Goal: Check status: Check status

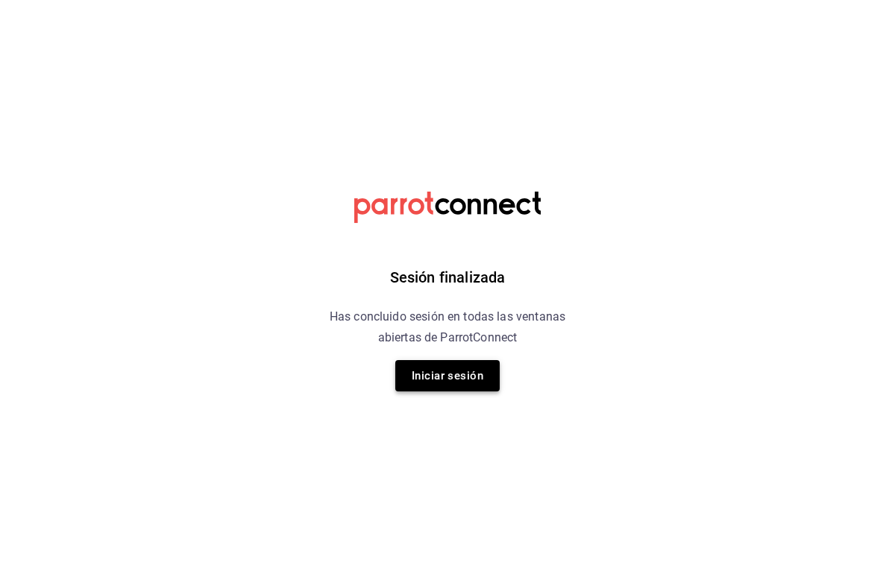
click at [422, 376] on button "Iniciar sesión" at bounding box center [447, 375] width 104 height 31
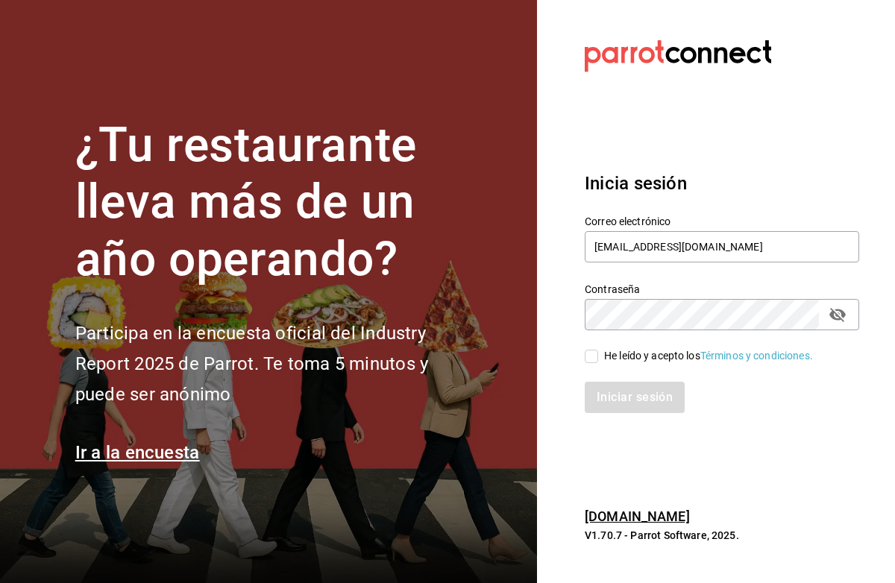
click at [592, 355] on input "He leído y acepto los Términos y condiciones." at bounding box center [590, 356] width 13 height 13
checkbox input "true"
click at [622, 409] on button "Iniciar sesión" at bounding box center [634, 397] width 101 height 31
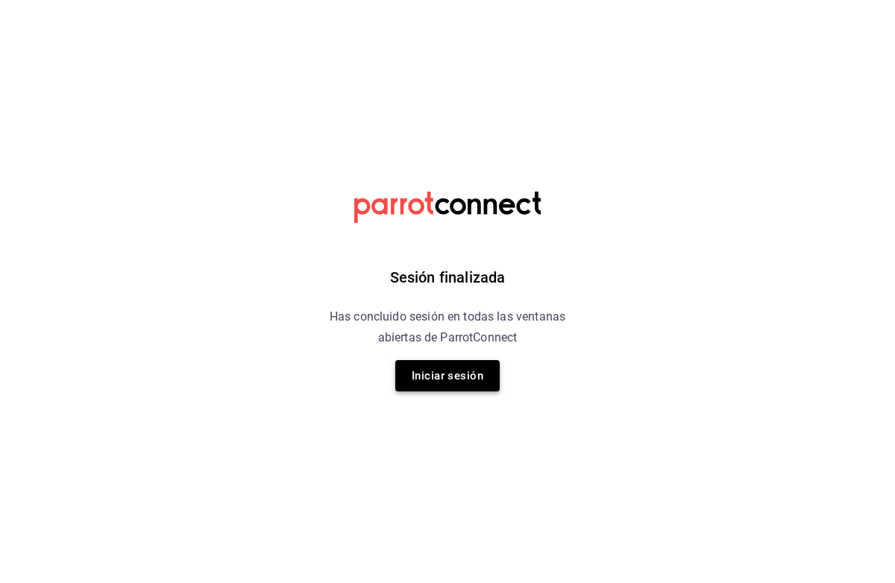
click at [473, 380] on button "Iniciar sesión" at bounding box center [447, 375] width 104 height 31
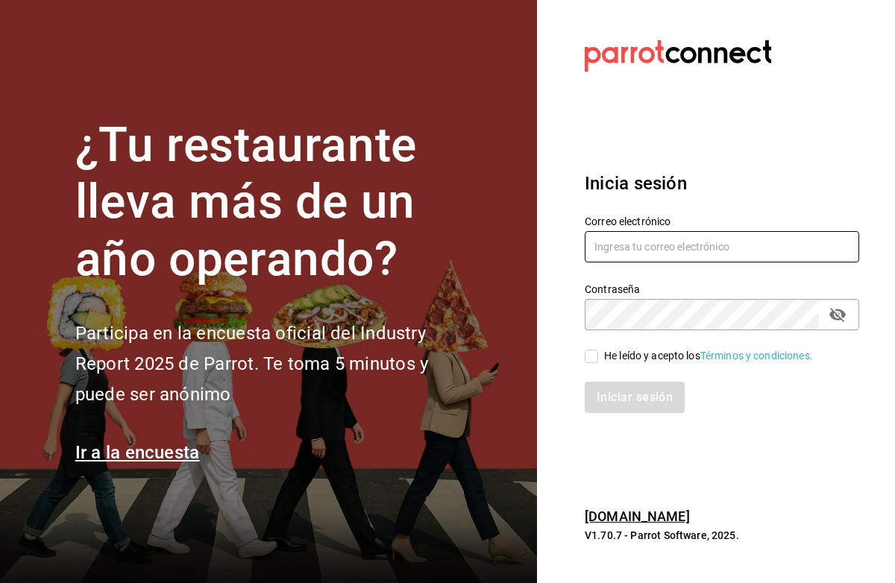
type input "[EMAIL_ADDRESS][DOMAIN_NAME]"
click at [590, 359] on input "He leído y acepto los Términos y condiciones." at bounding box center [590, 356] width 13 height 13
checkbox input "true"
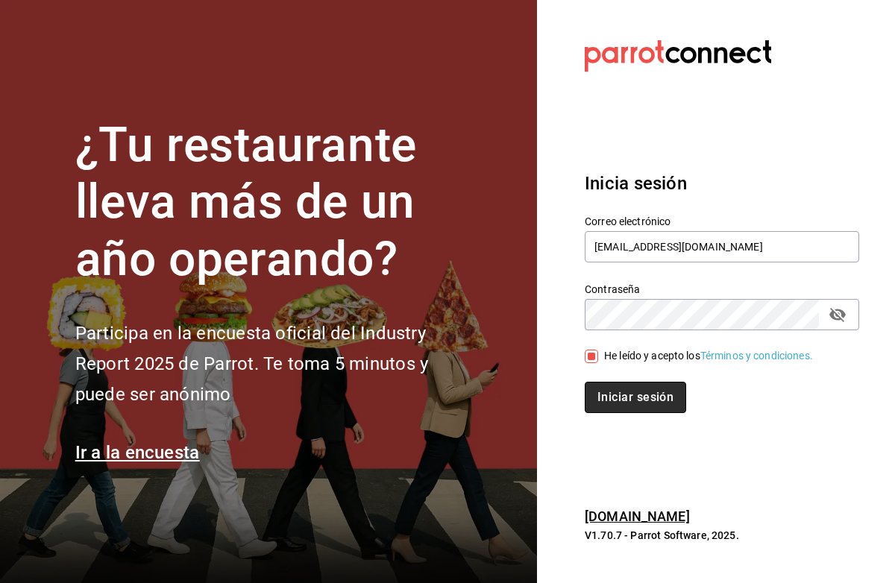
click at [593, 392] on button "Iniciar sesión" at bounding box center [634, 397] width 101 height 31
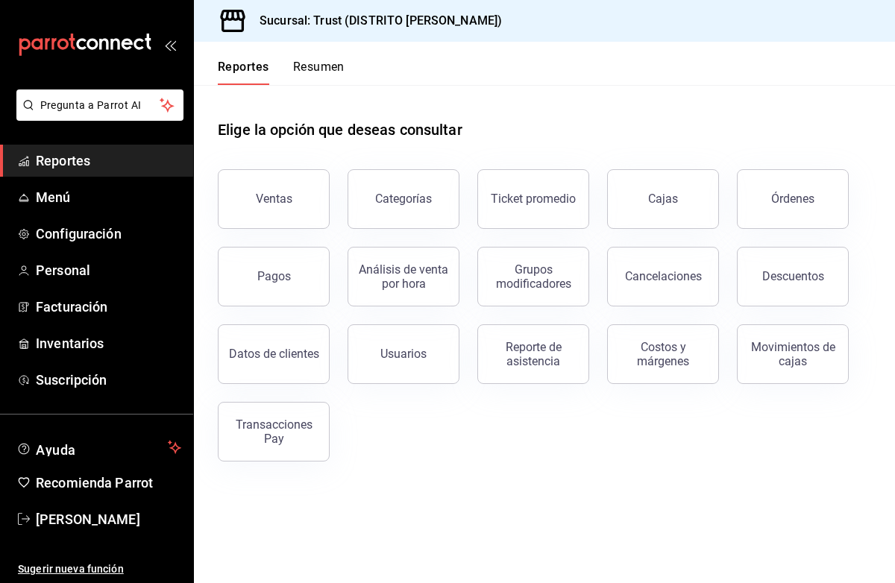
click at [306, 67] on button "Resumen" at bounding box center [318, 72] width 51 height 25
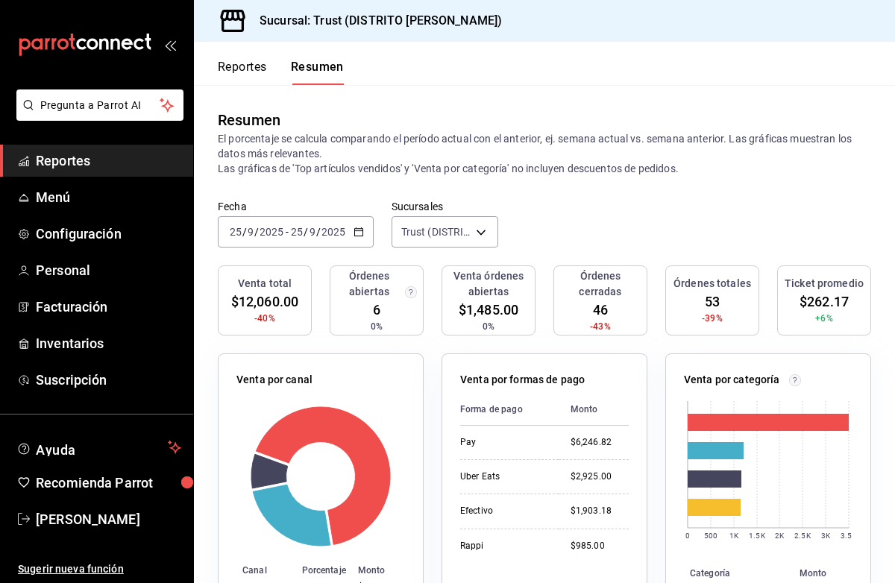
click at [318, 239] on div "2025-09-25 25 / 9 / 2025 - 2025-09-25 25 / 9 / 2025" at bounding box center [296, 231] width 156 height 31
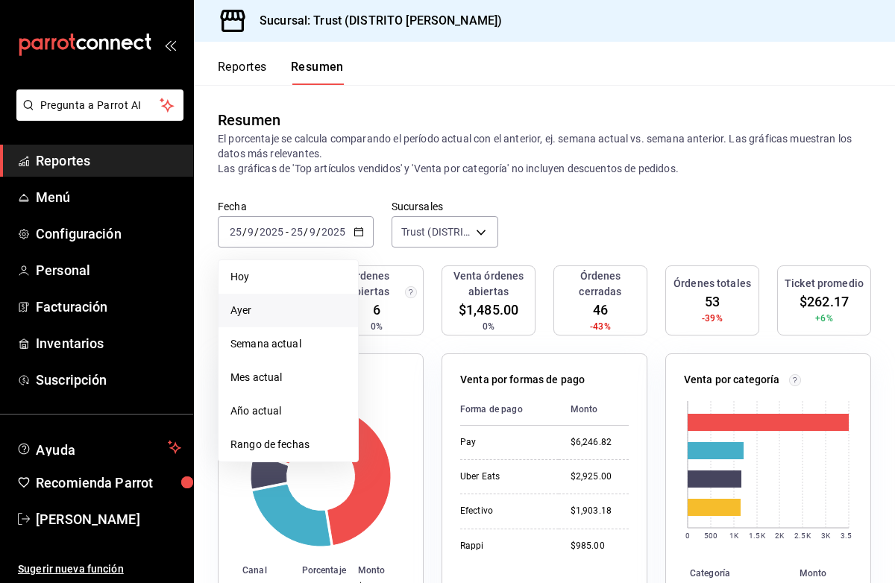
click at [283, 311] on span "Ayer" at bounding box center [288, 311] width 116 height 16
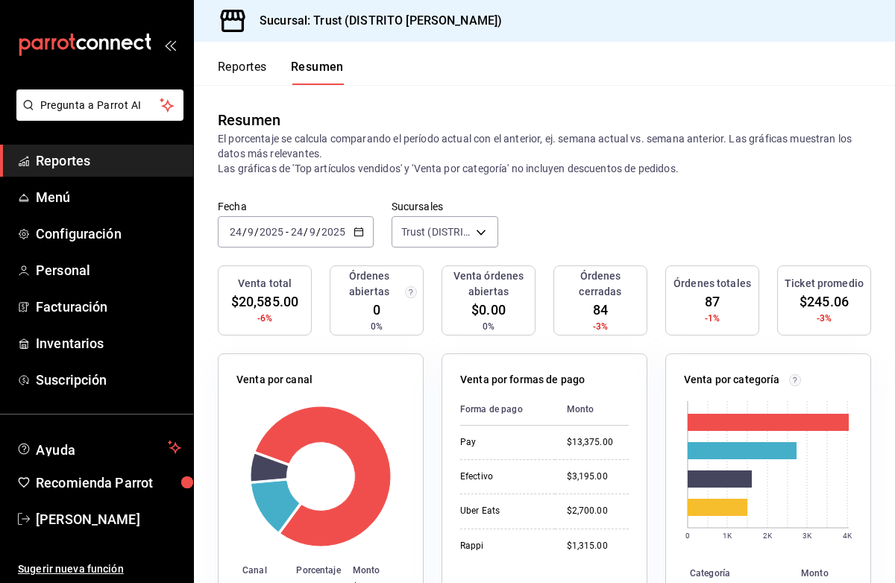
click at [353, 240] on div "2025-09-24 24 / 9 / 2025 - 2025-09-24 24 / 9 / 2025" at bounding box center [296, 231] width 156 height 31
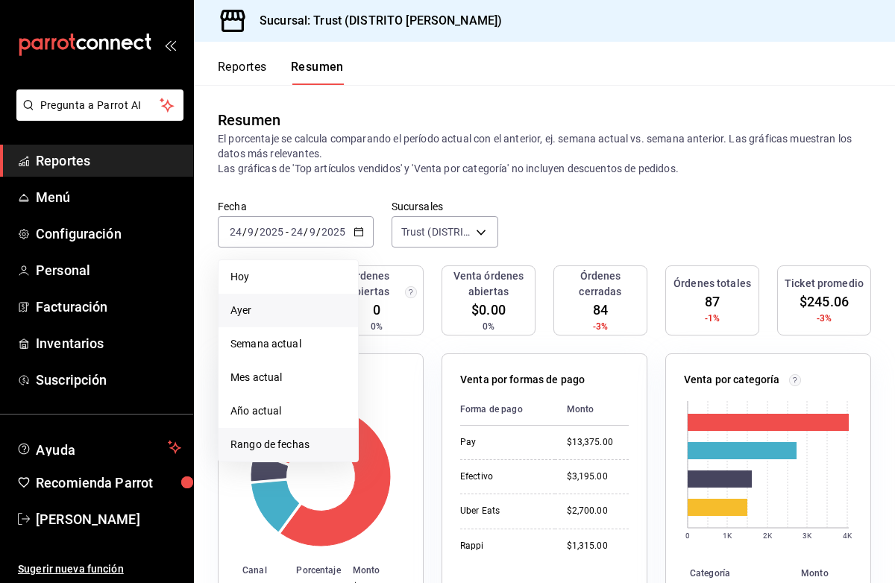
click at [275, 440] on span "Rango de fechas" at bounding box center [288, 445] width 116 height 16
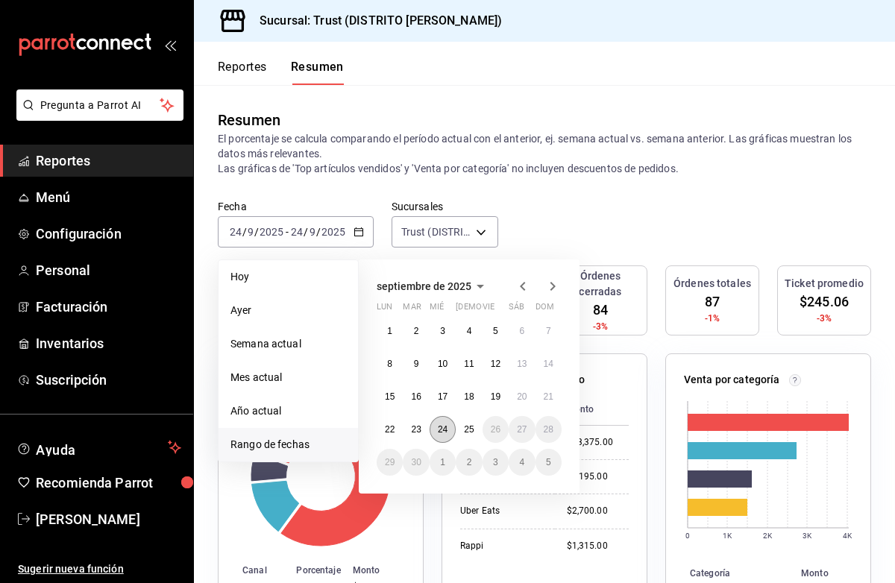
click at [435, 426] on button "24" at bounding box center [442, 429] width 26 height 27
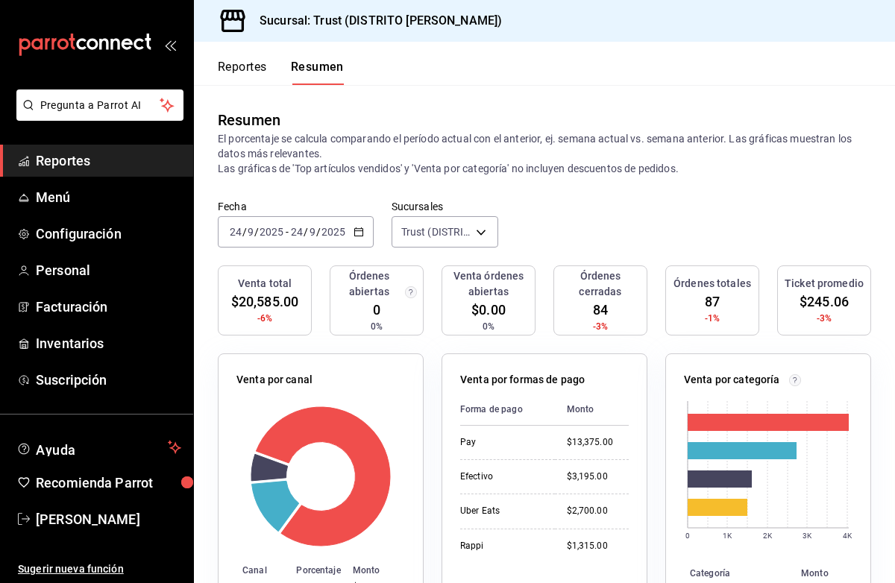
click at [362, 227] on div "2025-09-24 24 / 9 / 2025 - 2025-09-24 24 / 9 / 2025" at bounding box center [296, 231] width 156 height 31
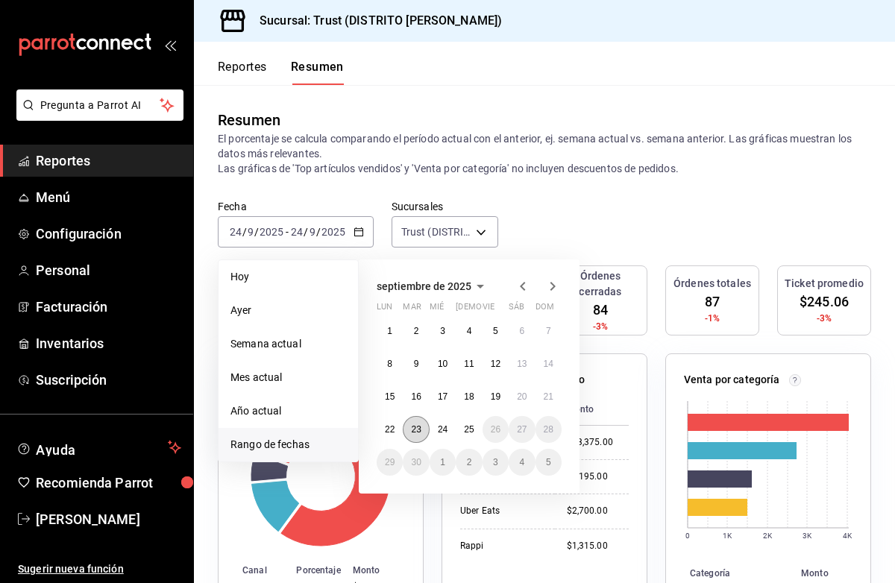
click at [411, 433] on abbr "23" at bounding box center [416, 429] width 10 height 10
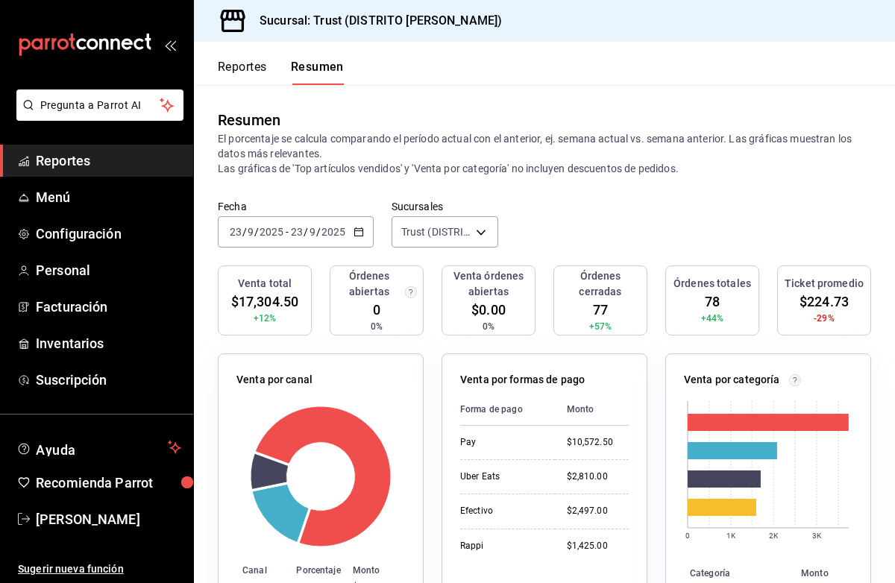
click at [353, 228] on icon "button" at bounding box center [358, 232] width 10 height 10
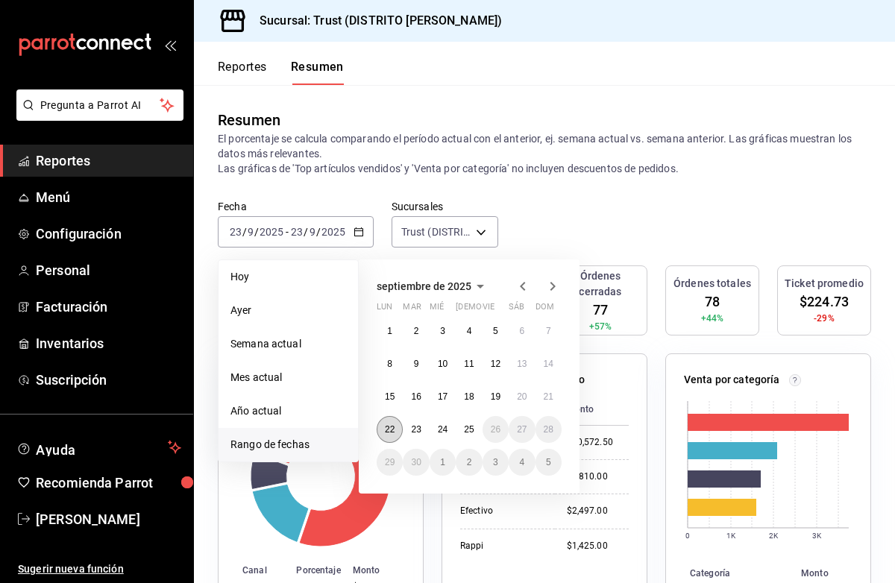
click at [385, 432] on abbr "22" at bounding box center [390, 429] width 10 height 10
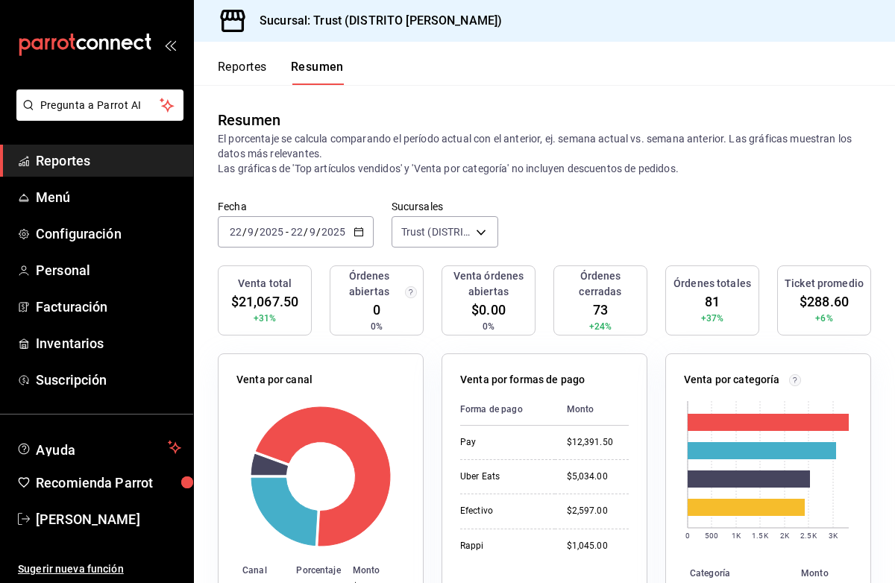
click at [365, 227] on div "2025-09-22 22 / 9 / 2025 - 2025-09-22 22 / 9 / 2025" at bounding box center [296, 231] width 156 height 31
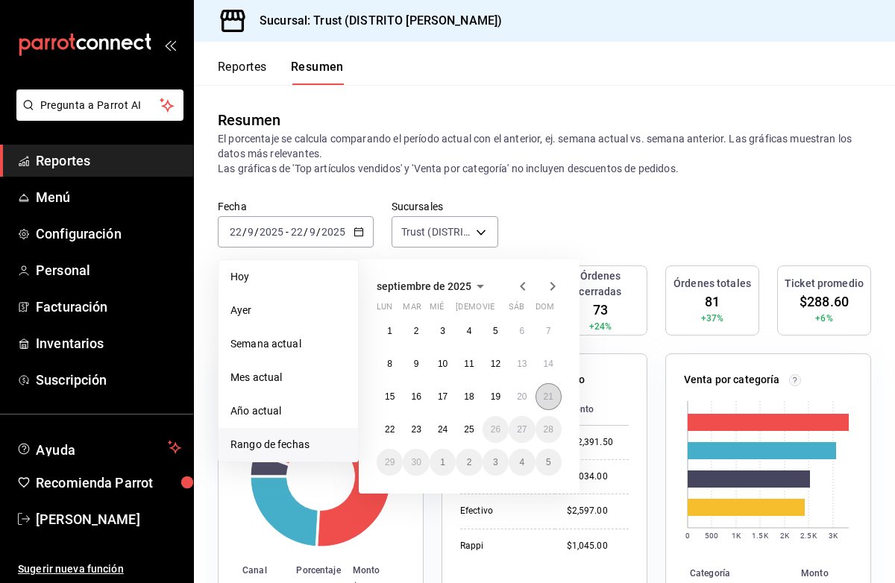
click at [551, 397] on abbr "21" at bounding box center [548, 396] width 10 height 10
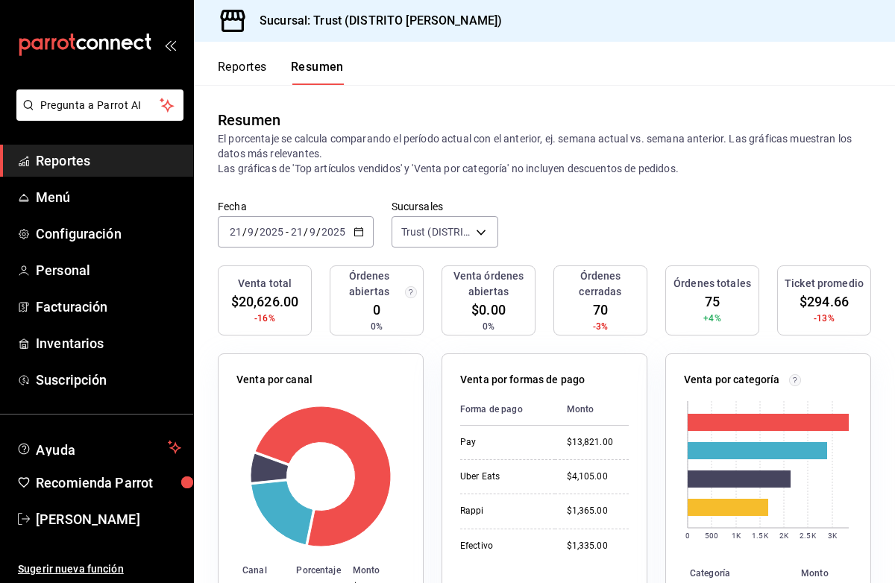
click at [359, 239] on div "2025-09-21 21 / 9 / 2025 - 2025-09-21 21 / 9 / 2025" at bounding box center [296, 231] width 156 height 31
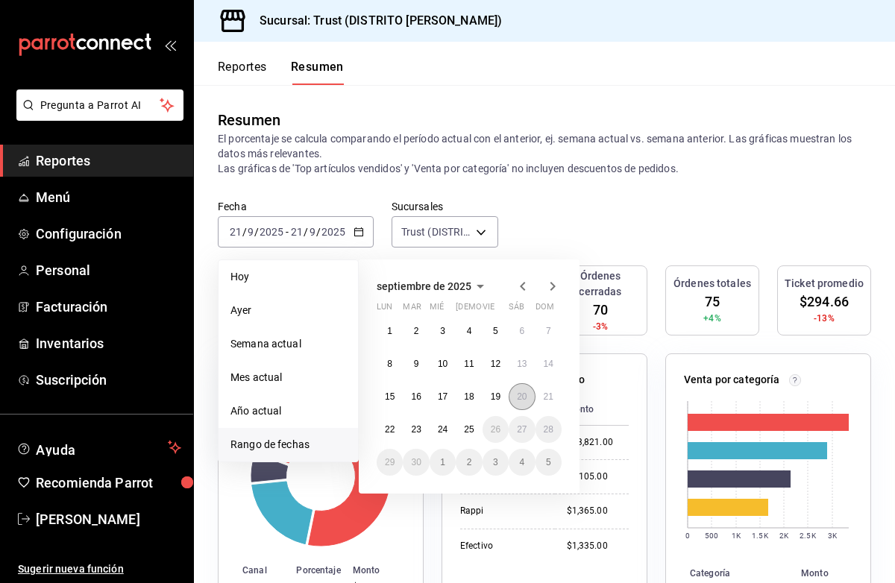
click at [520, 401] on button "20" at bounding box center [521, 396] width 26 height 27
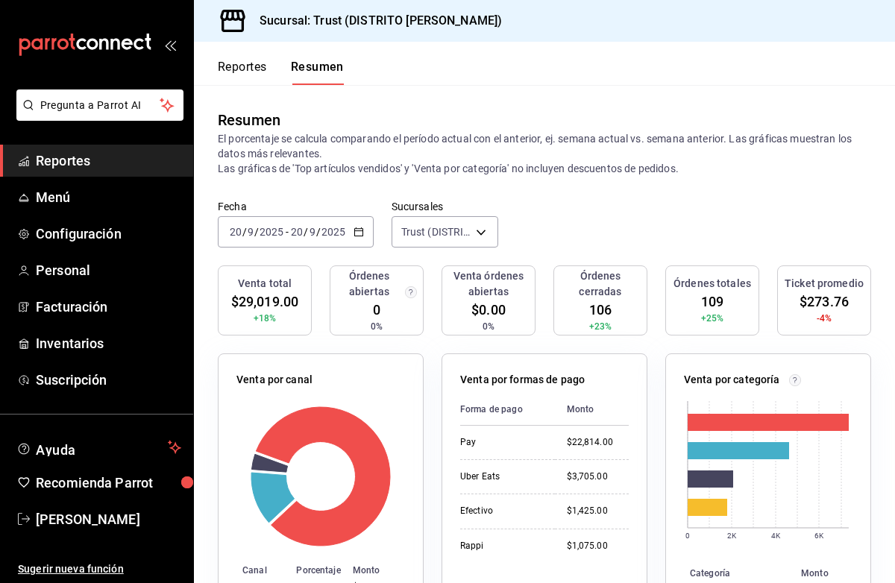
click at [257, 74] on button "Reportes" at bounding box center [242, 72] width 49 height 25
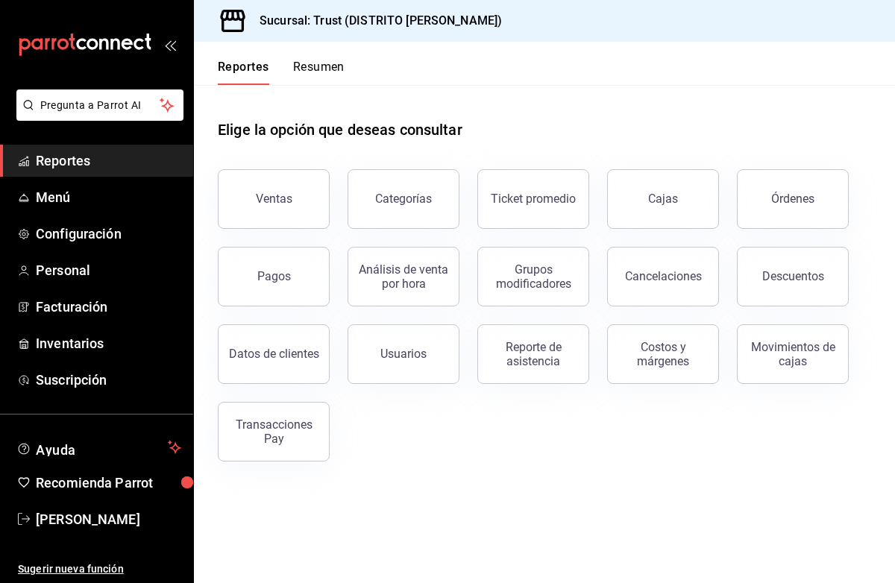
click at [304, 75] on button "Resumen" at bounding box center [318, 72] width 51 height 25
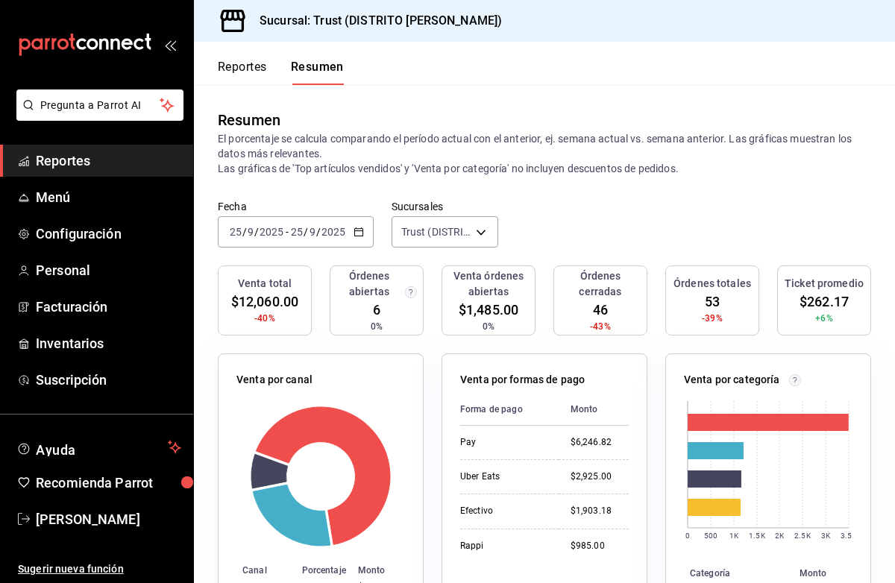
click at [283, 239] on div "2025-09-25 25 / 9 / 2025 - 2025-09-25 25 / 9 / 2025" at bounding box center [296, 231] width 156 height 31
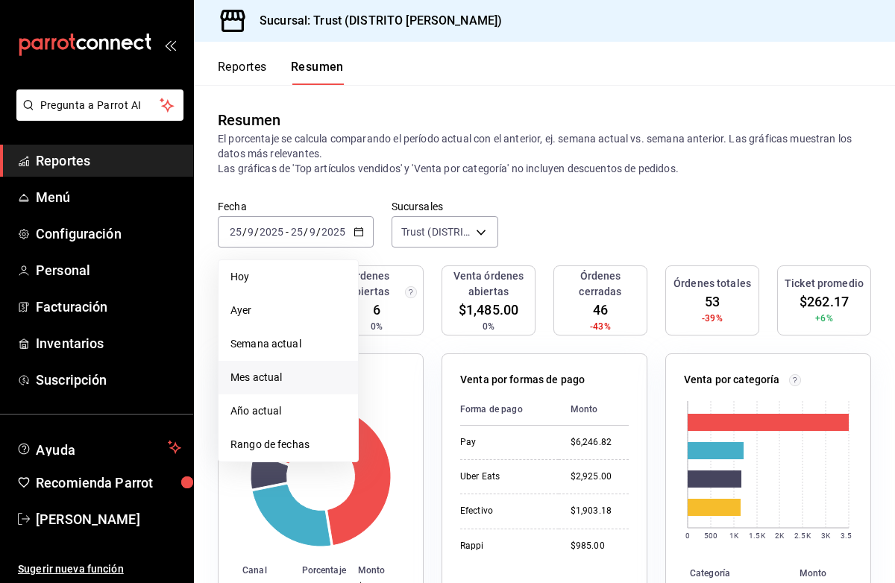
click at [253, 379] on span "Mes actual" at bounding box center [288, 378] width 116 height 16
